Goal: Information Seeking & Learning: Learn about a topic

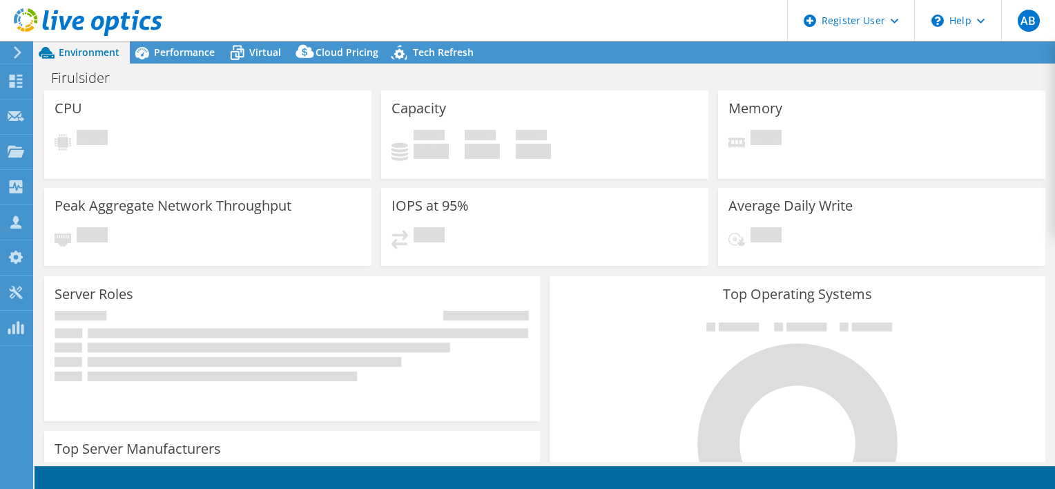
select select "USD"
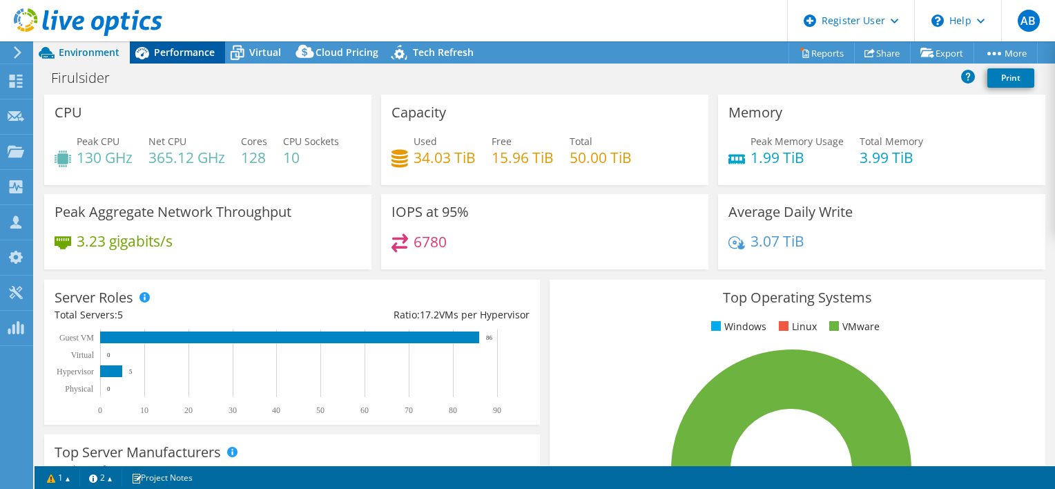
click at [193, 59] on div "Performance" at bounding box center [177, 52] width 95 height 22
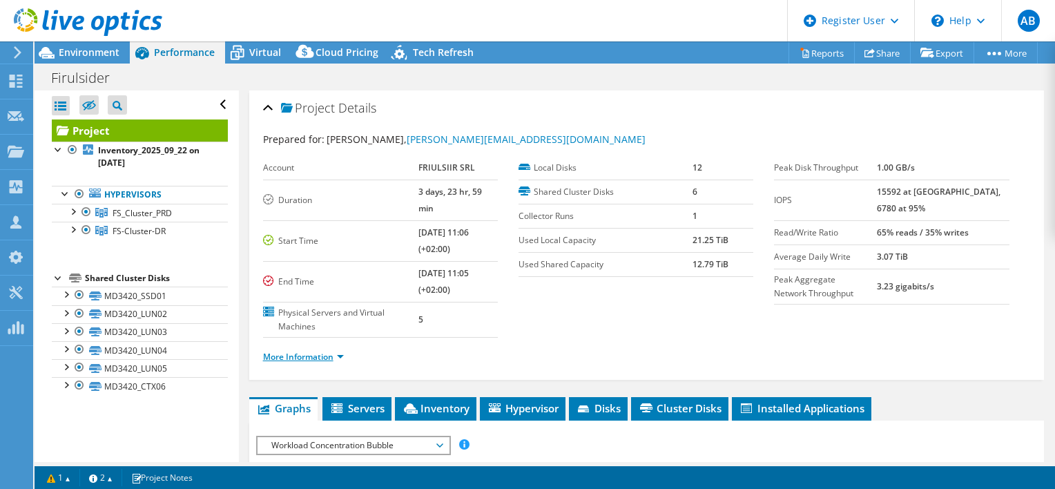
click at [324, 351] on link "More Information" at bounding box center [303, 357] width 81 height 12
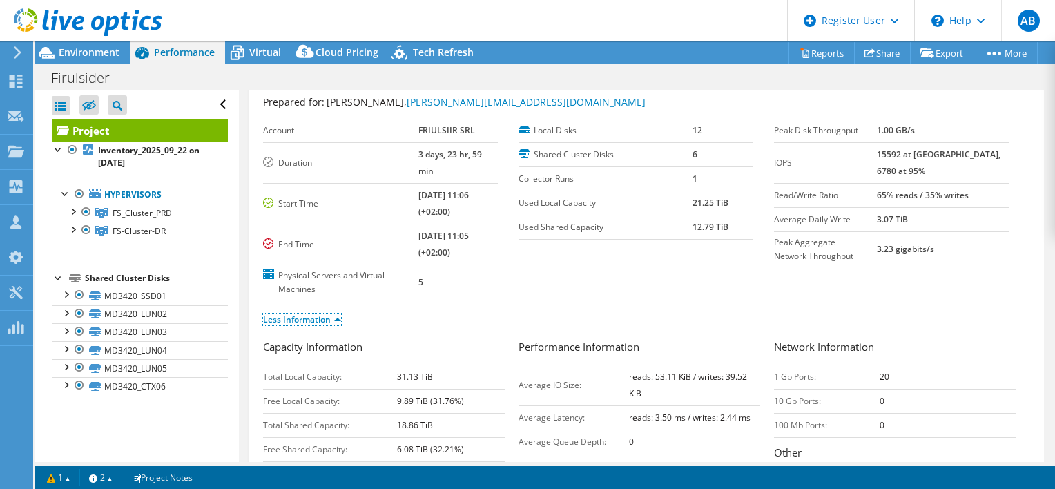
scroll to position [35, 0]
click at [105, 44] on div at bounding box center [81, 23] width 162 height 46
click at [106, 50] on span "Environment" at bounding box center [89, 52] width 61 height 13
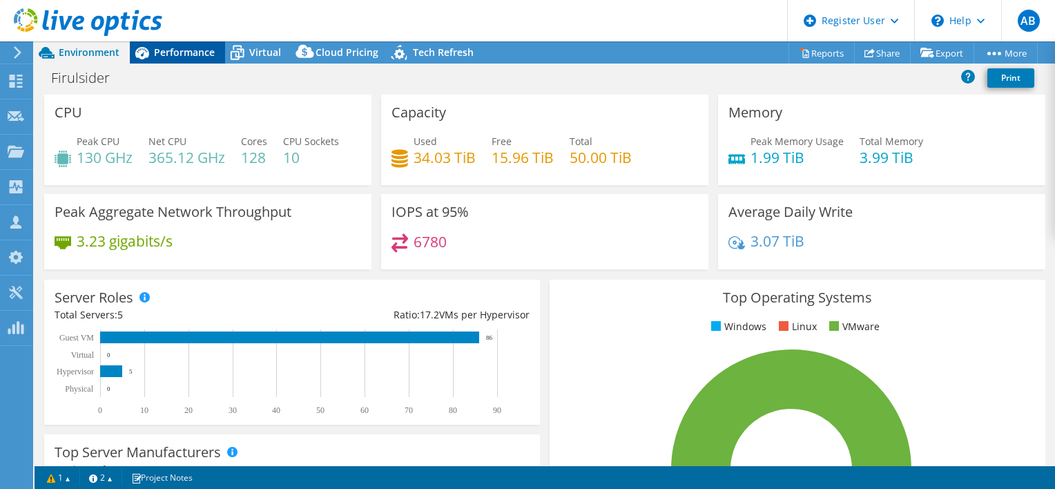
click at [151, 55] on icon at bounding box center [142, 53] width 24 height 24
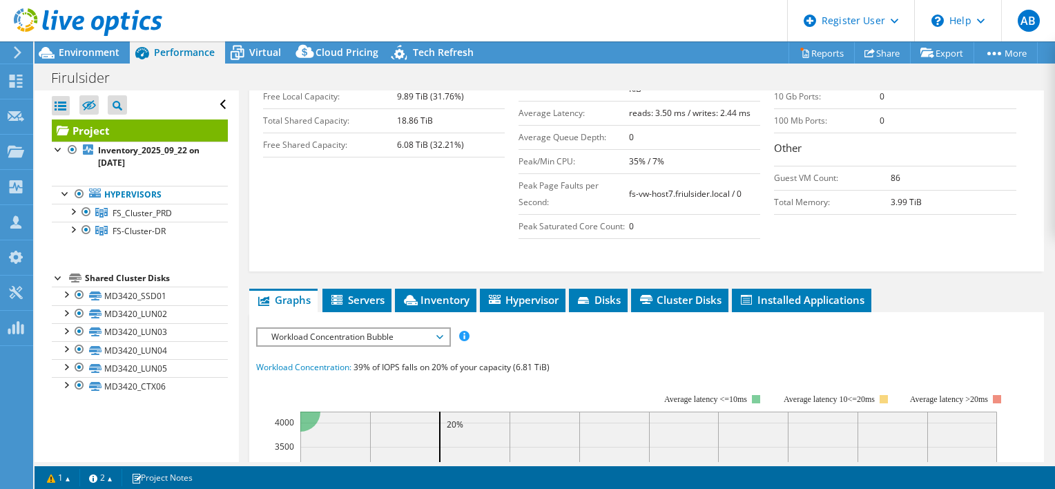
scroll to position [340, 0]
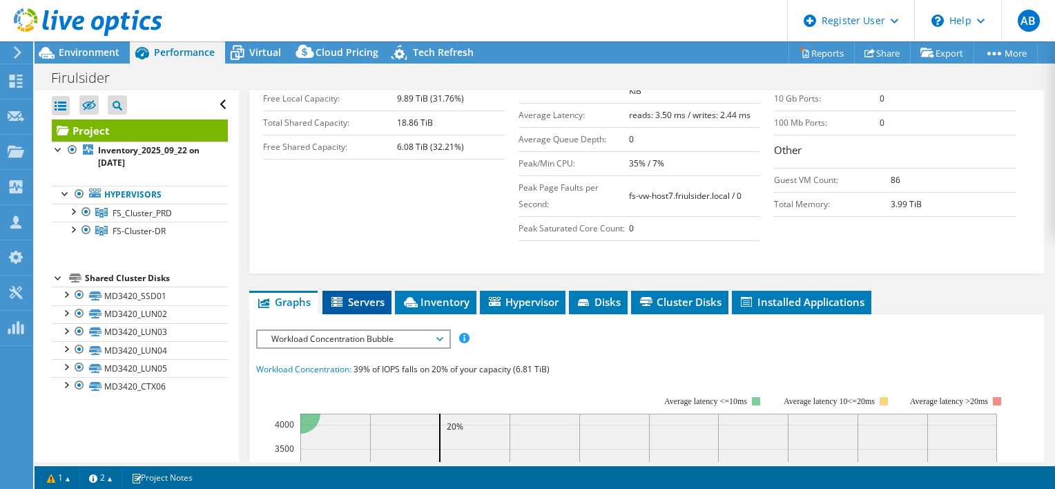
click at [374, 295] on span "Servers" at bounding box center [356, 302] width 55 height 14
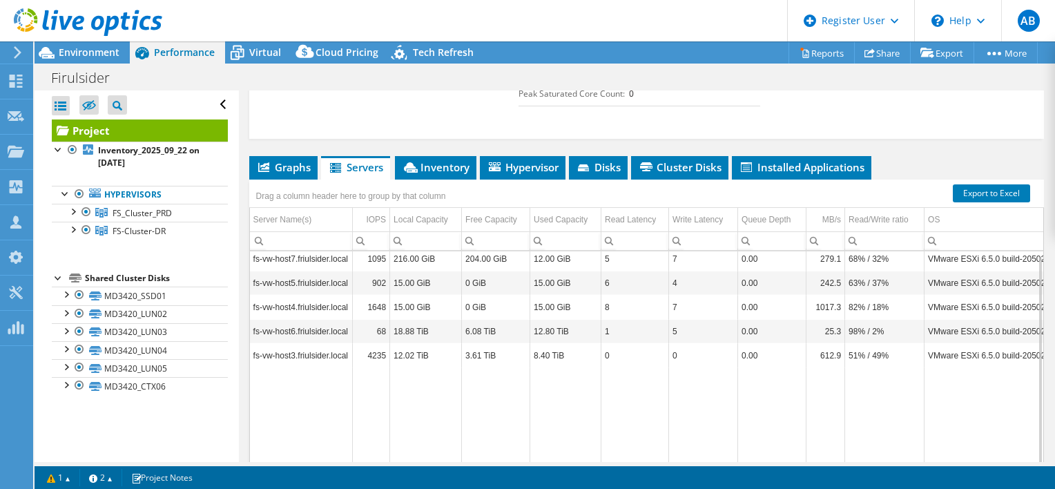
scroll to position [480, 0]
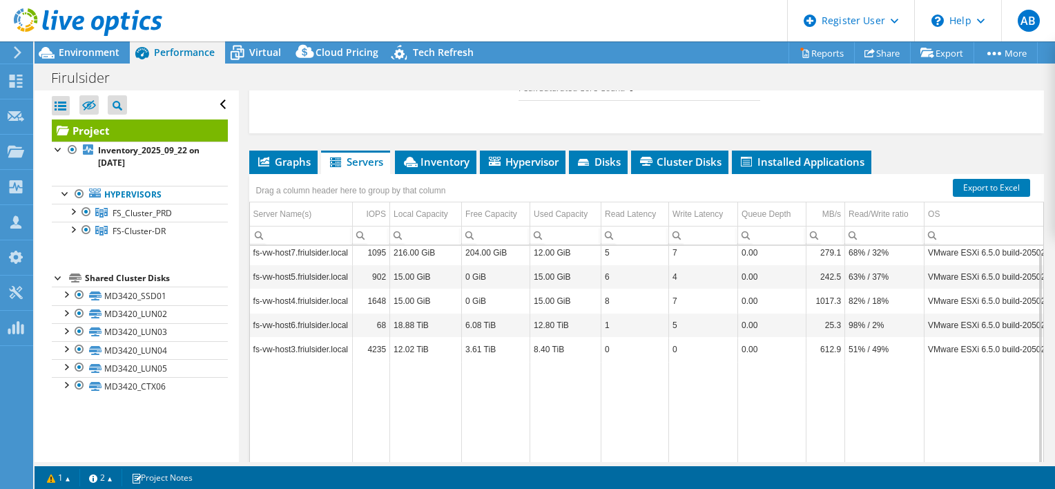
click at [403, 241] on td "216.00 GiB" at bounding box center [426, 253] width 72 height 24
click at [448, 155] on span "Inventory" at bounding box center [436, 162] width 68 height 14
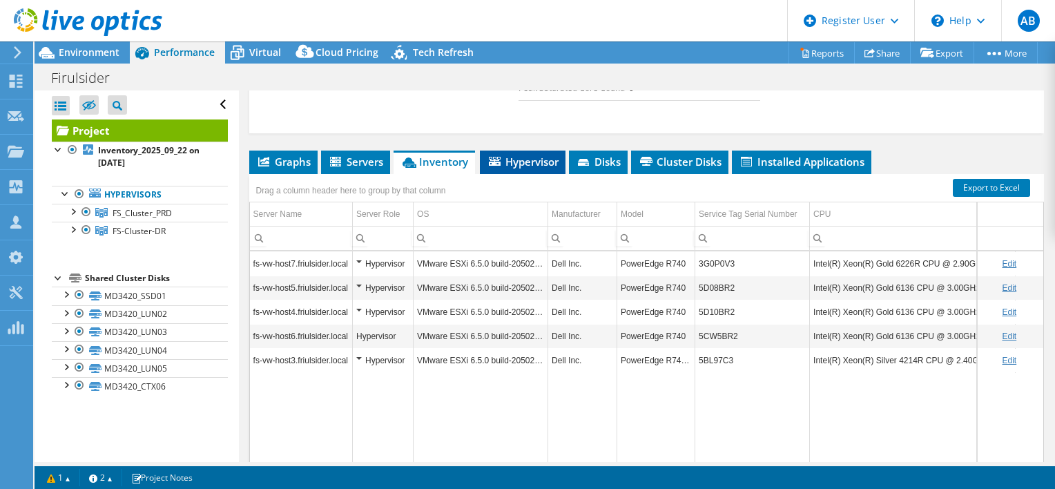
click at [521, 155] on span "Hypervisor" at bounding box center [523, 162] width 72 height 14
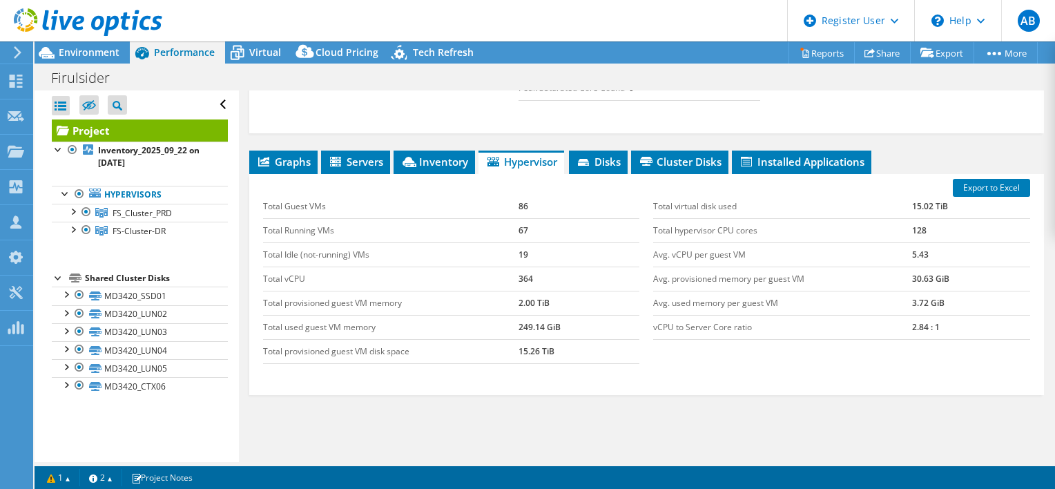
click at [606, 181] on div "Total Guest VMs 86 Total Running VMs 67 Total Idle (not-running) VMs 19 Total v…" at bounding box center [451, 279] width 391 height 197
click at [607, 152] on li "Disks" at bounding box center [598, 161] width 59 height 23
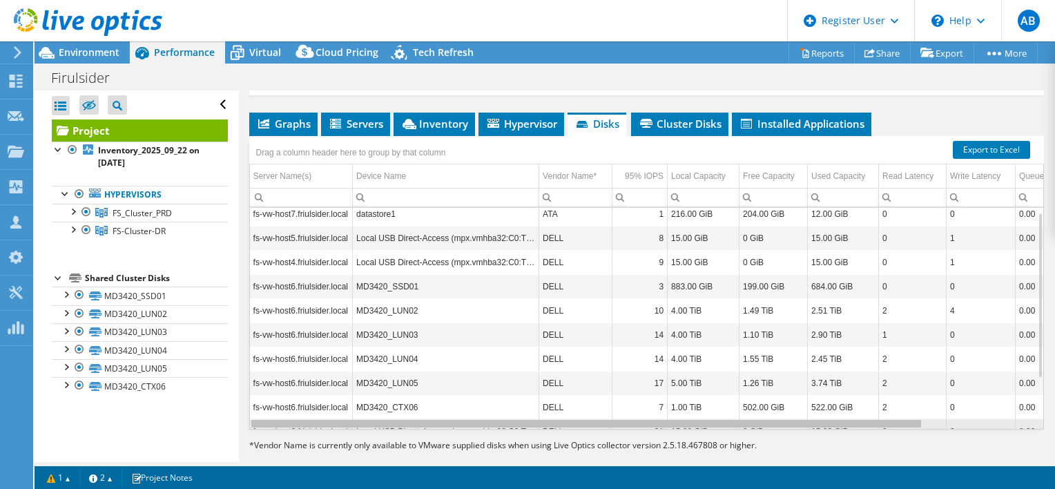
scroll to position [8, 32]
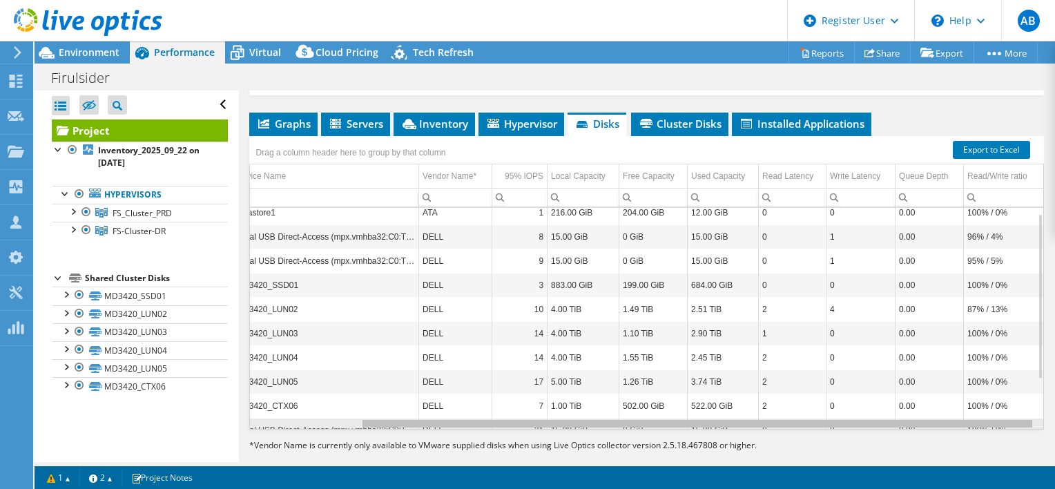
drag, startPoint x: 867, startPoint y: 405, endPoint x: 1057, endPoint y: 378, distance: 191.7
click at [1054, 378] on html "AB Dell User [PERSON_NAME] [EMAIL_ADDRESS][DOMAIN_NAME] Dell My Profile Log Out…" at bounding box center [527, 244] width 1055 height 489
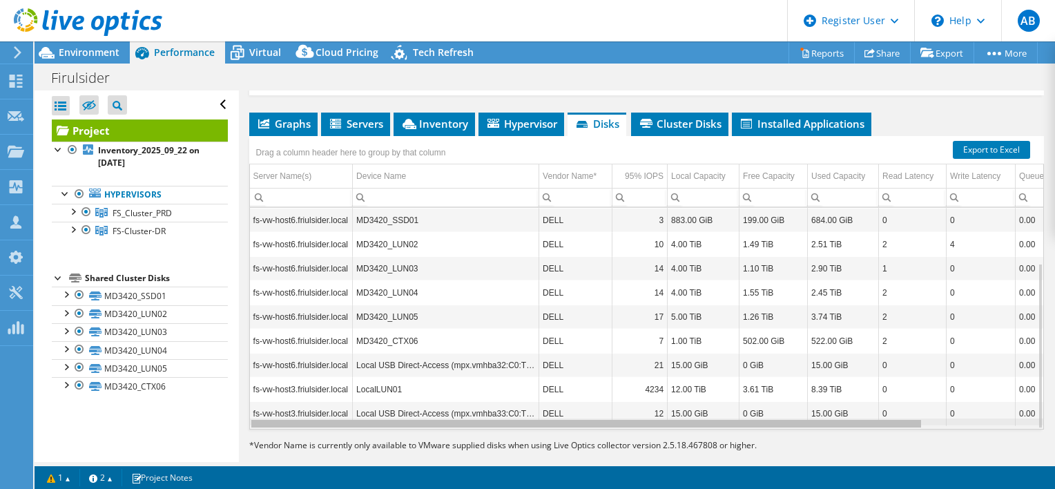
drag, startPoint x: 834, startPoint y: 407, endPoint x: 667, endPoint y: 411, distance: 166.4
click at [667, 411] on body "AB Dell User [PERSON_NAME] [EMAIL_ADDRESS][DOMAIN_NAME] Dell My Profile Log Out…" at bounding box center [527, 244] width 1055 height 489
click at [643, 406] on body "AB Dell User [PERSON_NAME] [EMAIL_ADDRESS][DOMAIN_NAME] Dell My Profile Log Out…" at bounding box center [527, 244] width 1055 height 489
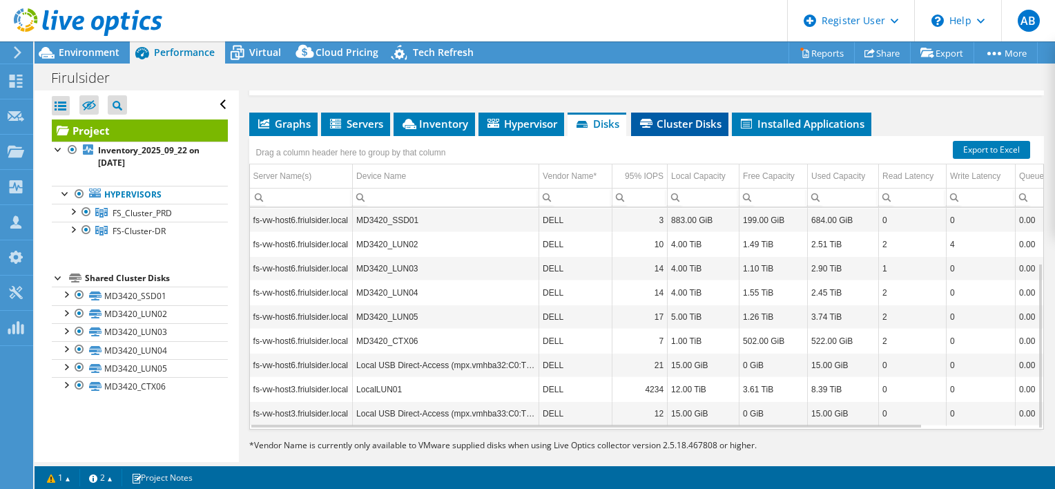
click at [670, 117] on span "Cluster Disks" at bounding box center [680, 124] width 84 height 14
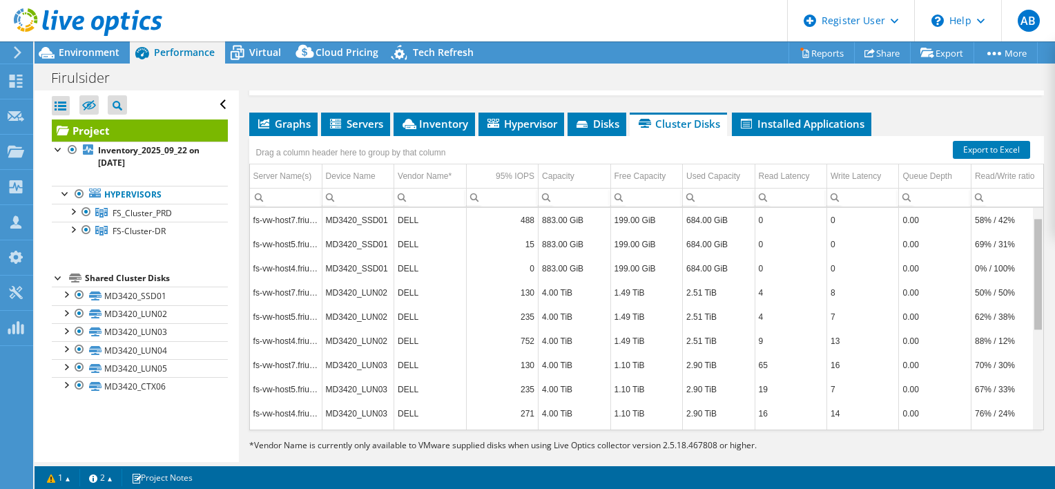
drag, startPoint x: 1031, startPoint y: 210, endPoint x: 1027, endPoint y: 107, distance: 102.9
click at [1027, 107] on body "AB Dell User [PERSON_NAME] [EMAIL_ADDRESS][DOMAIN_NAME] Dell My Profile Log Out…" at bounding box center [527, 244] width 1055 height 489
click at [375, 117] on span "Servers" at bounding box center [355, 124] width 55 height 14
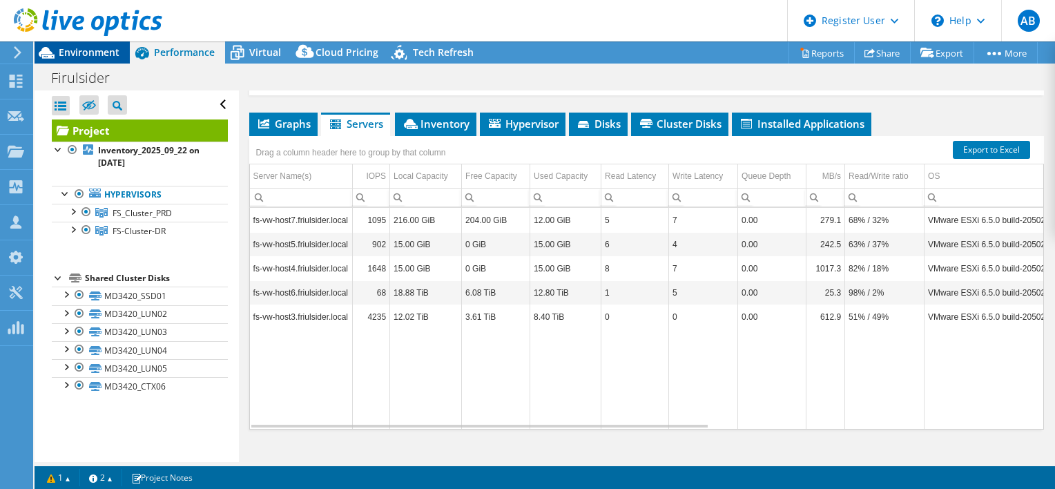
click at [108, 54] on span "Environment" at bounding box center [89, 52] width 61 height 13
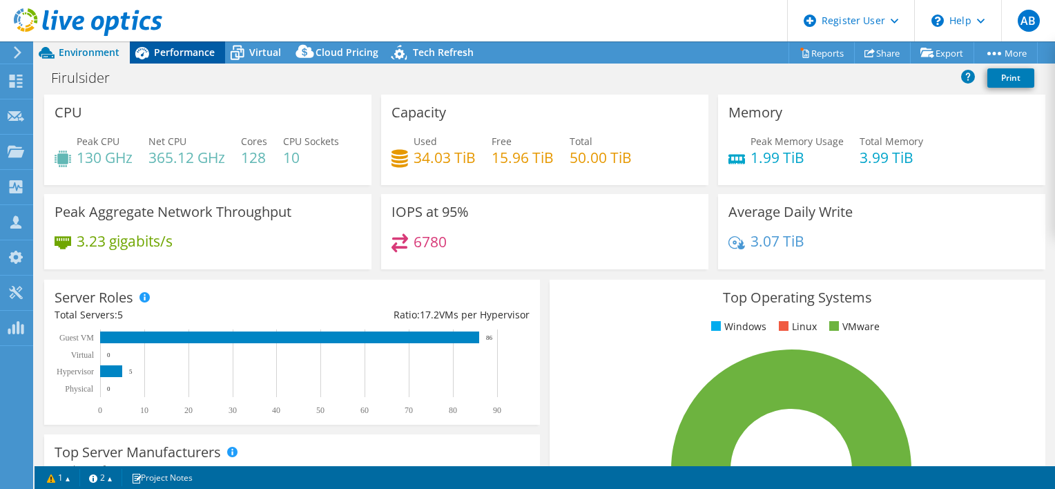
click at [168, 59] on div "Performance" at bounding box center [177, 52] width 95 height 22
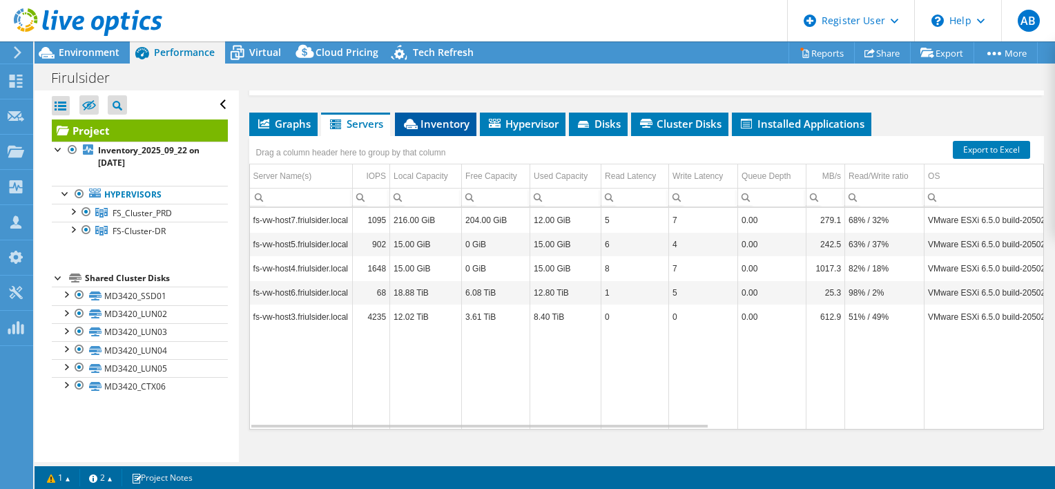
click at [432, 117] on span "Inventory" at bounding box center [436, 124] width 68 height 14
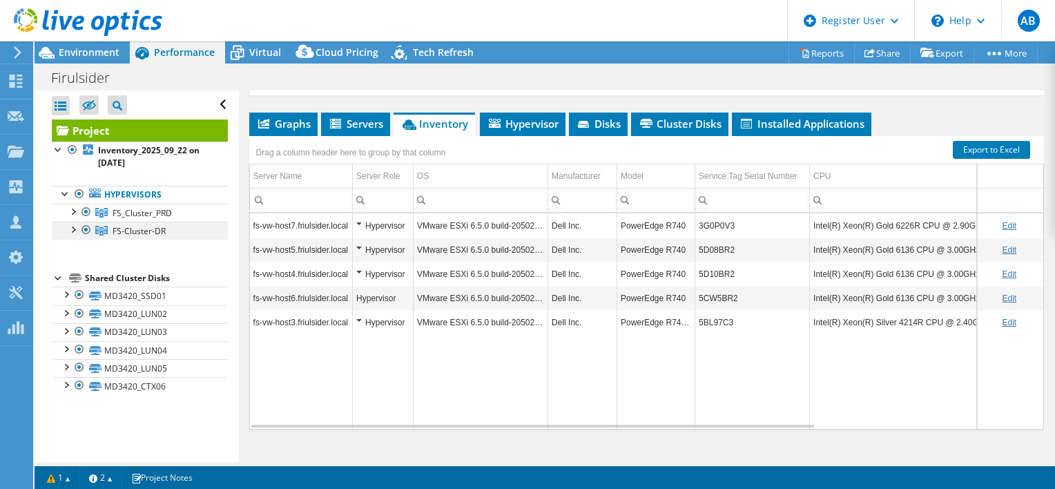
click at [77, 232] on div at bounding box center [73, 229] width 14 height 14
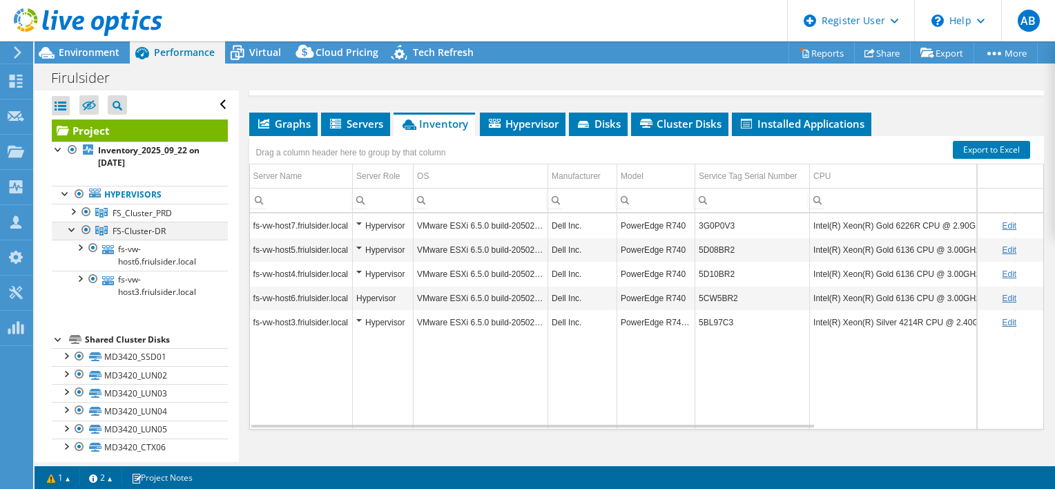
click at [71, 231] on div at bounding box center [73, 229] width 14 height 14
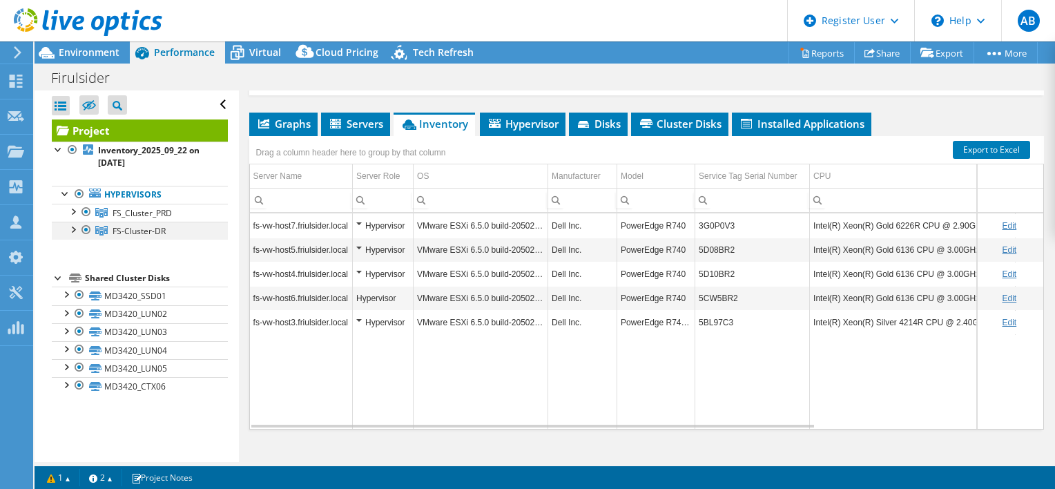
click at [75, 229] on div at bounding box center [73, 229] width 14 height 14
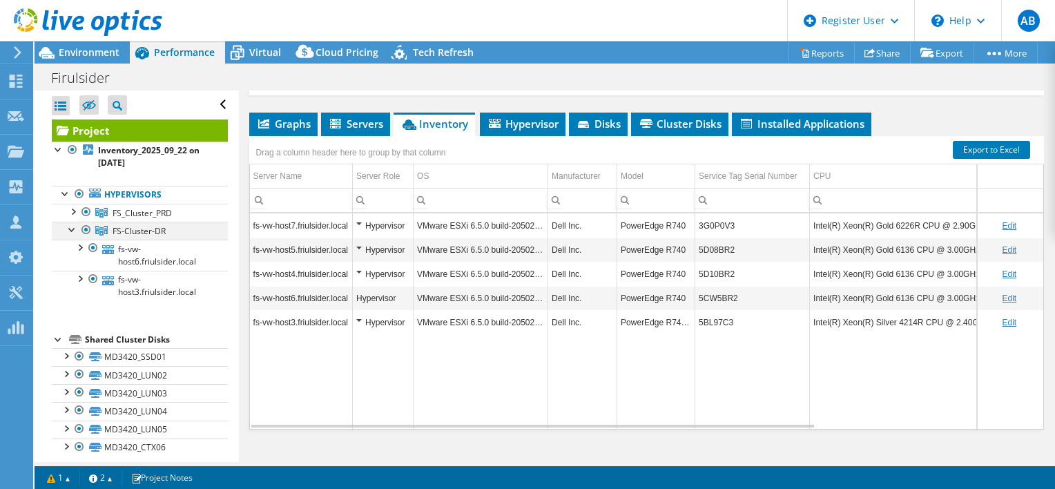
click at [75, 229] on div at bounding box center [73, 229] width 14 height 14
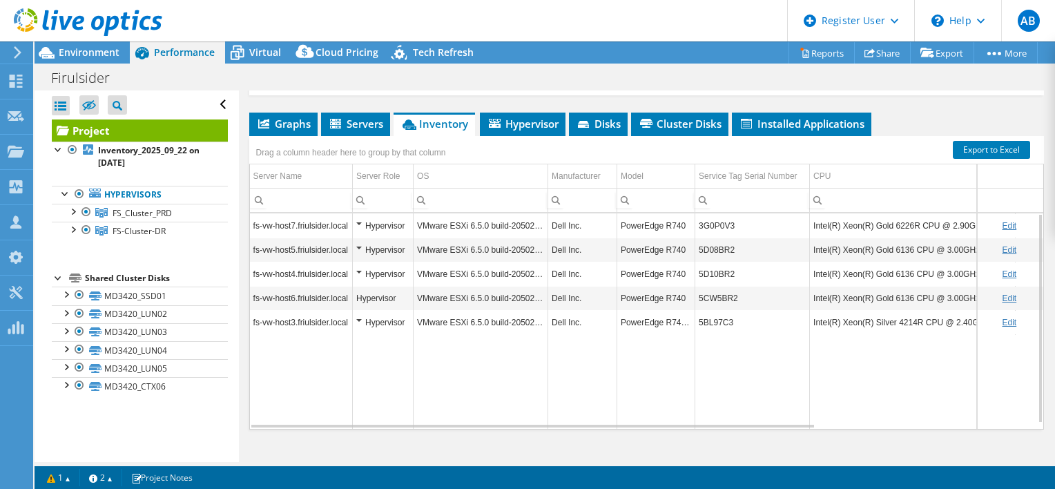
click at [576, 334] on td "Data grid" at bounding box center [582, 381] width 69 height 95
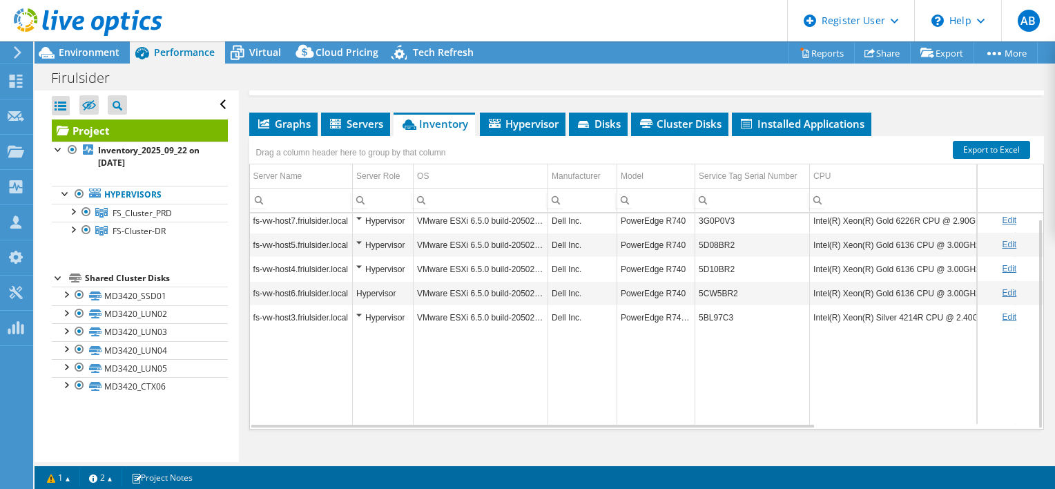
click at [360, 309] on div "Hypervisor" at bounding box center [382, 317] width 53 height 17
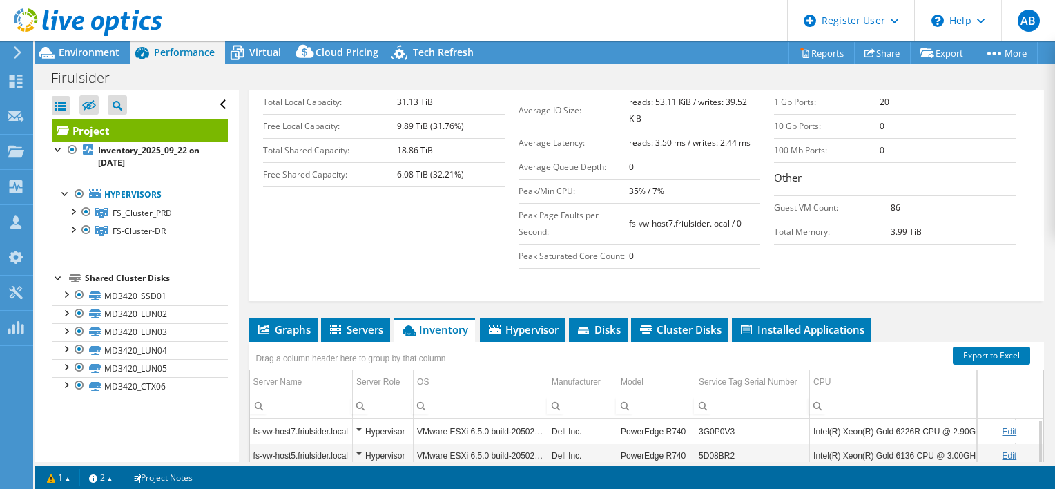
scroll to position [0, 0]
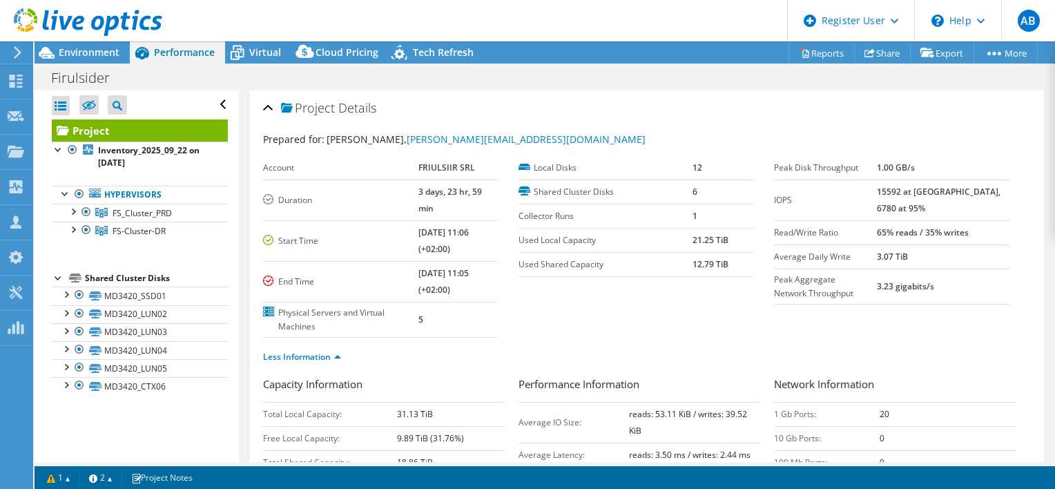
click at [86, 41] on div at bounding box center [81, 23] width 162 height 46
click at [88, 47] on span "Environment" at bounding box center [89, 52] width 61 height 13
